Goal: Navigation & Orientation: Find specific page/section

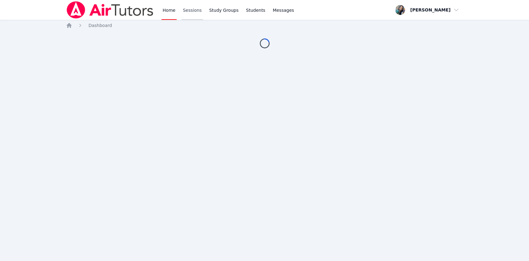
click at [188, 14] on link "Sessions" at bounding box center [192, 10] width 21 height 20
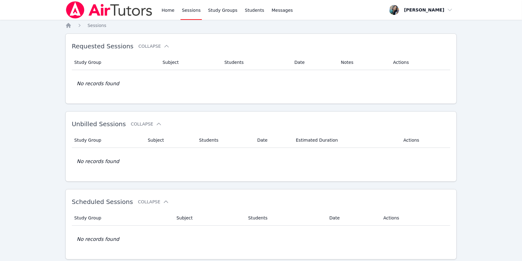
click at [216, 15] on link "Study Groups" at bounding box center [223, 10] width 32 height 20
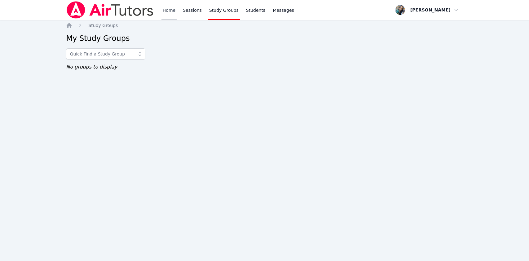
click at [169, 14] on link "Home" at bounding box center [168, 10] width 15 height 20
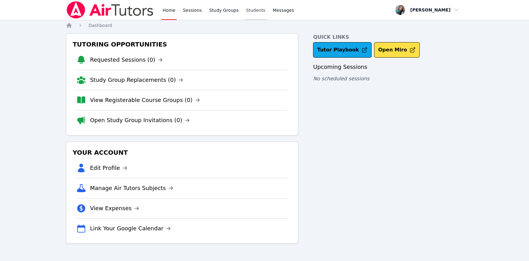
click at [249, 11] on link "Students" at bounding box center [256, 10] width 22 height 20
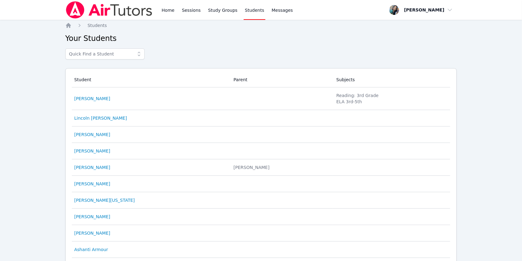
click at [164, 11] on link "Home" at bounding box center [167, 10] width 15 height 20
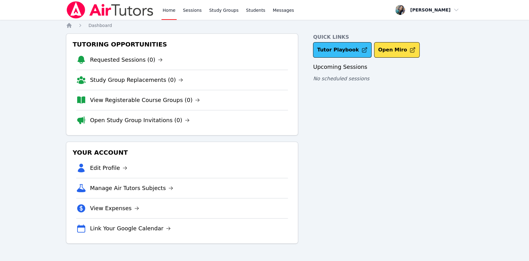
click at [346, 50] on link "Tutor Playbook" at bounding box center [342, 49] width 59 height 15
click at [195, 11] on link "Sessions" at bounding box center [192, 10] width 21 height 20
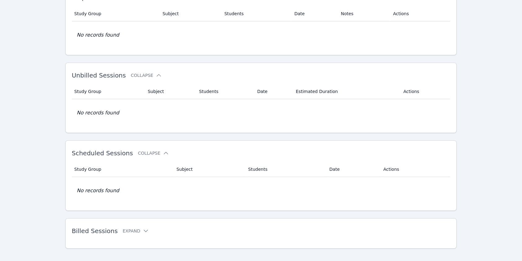
scroll to position [56, 0]
